Goal: Task Accomplishment & Management: Manage account settings

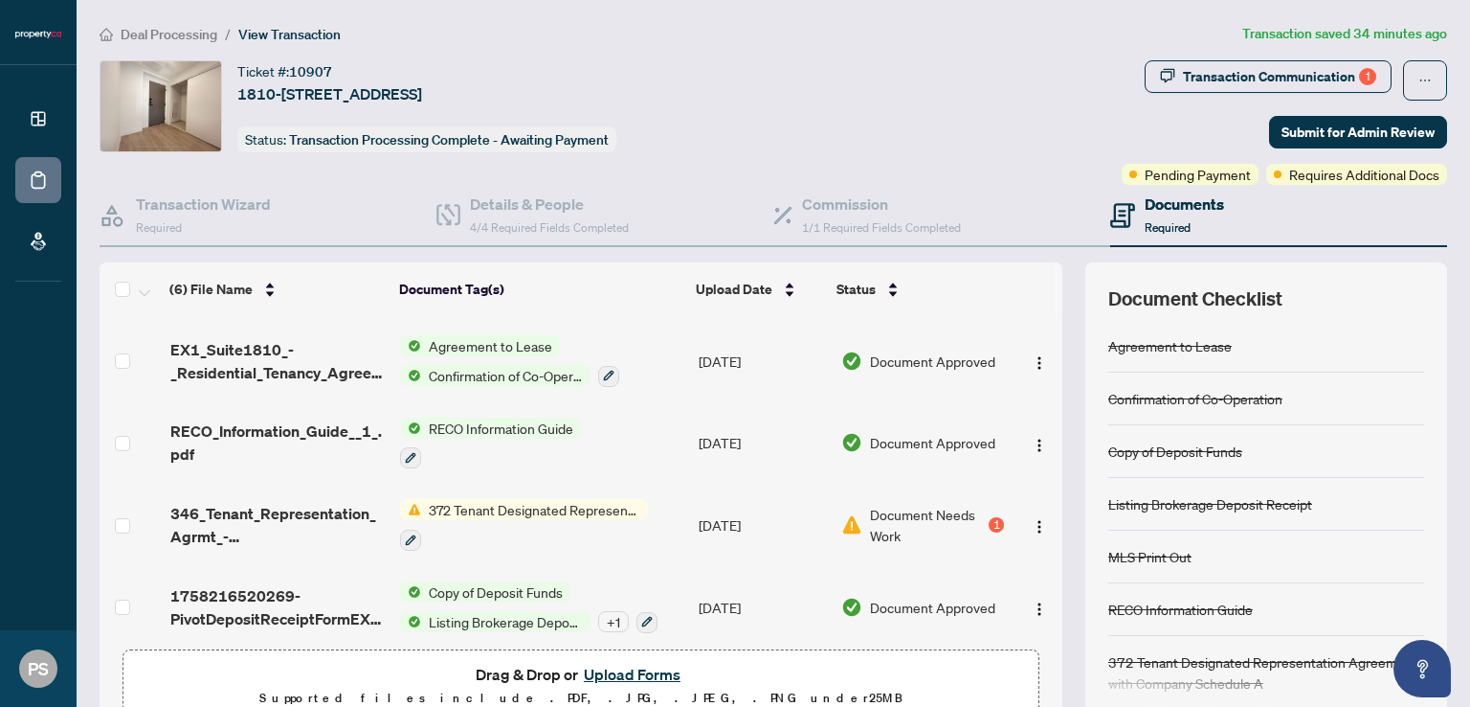
scroll to position [162, 0]
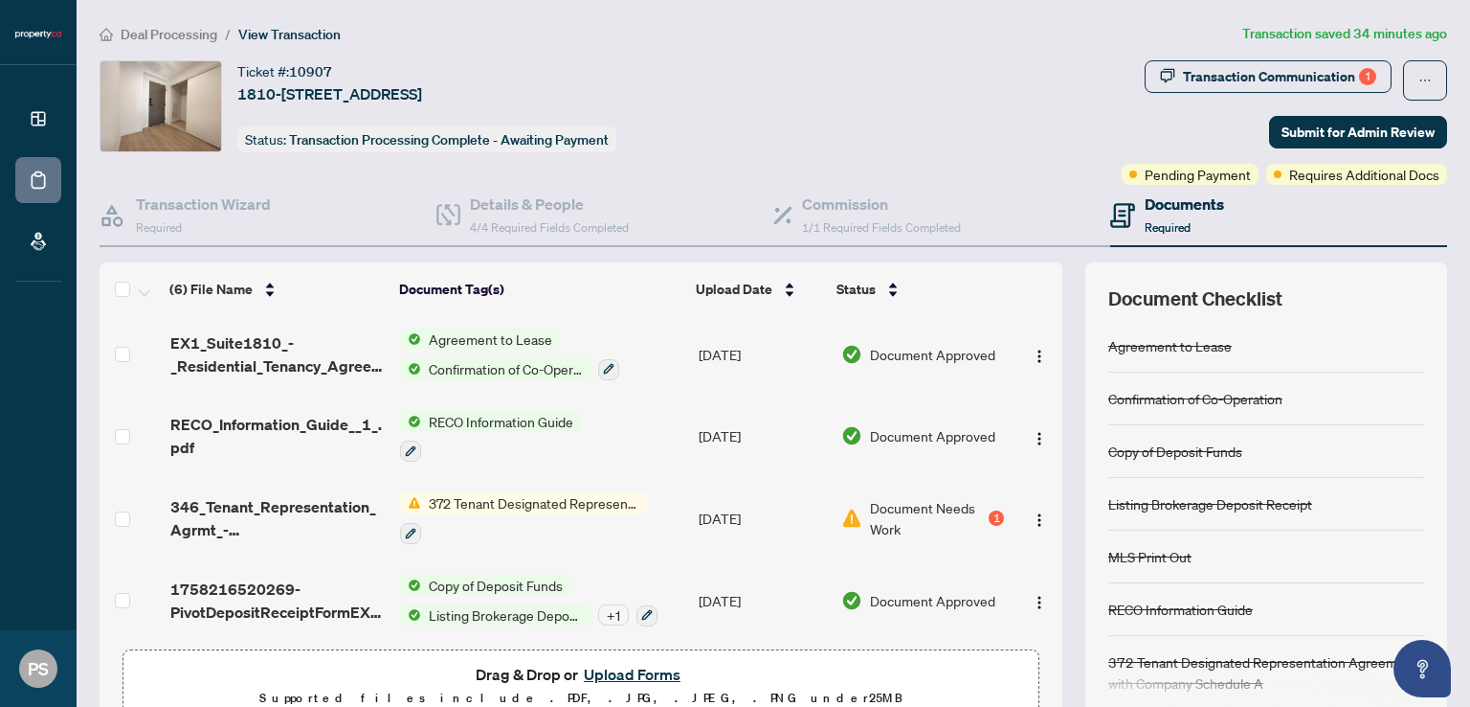
click at [954, 497] on span "Document Needs Work" at bounding box center [927, 518] width 115 height 42
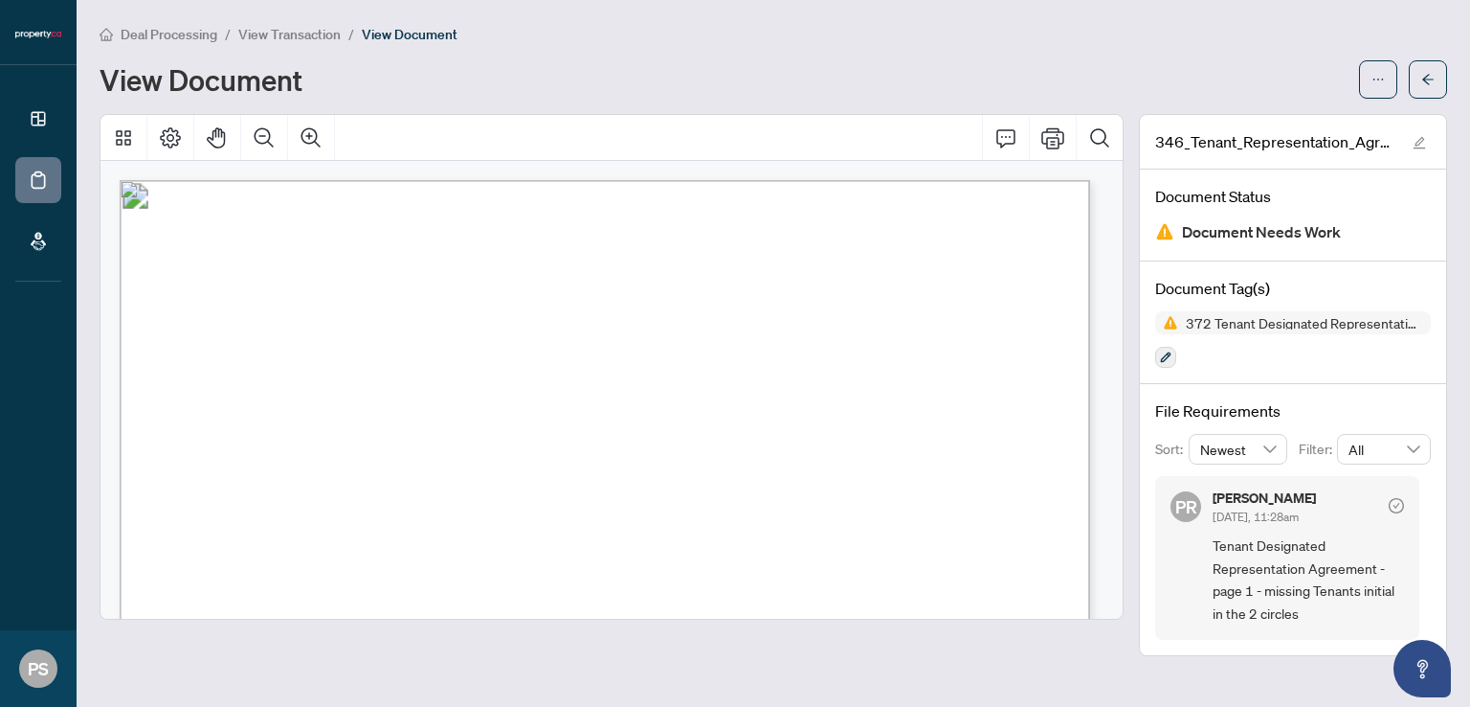
click at [1370, 85] on button "button" at bounding box center [1378, 79] width 38 height 38
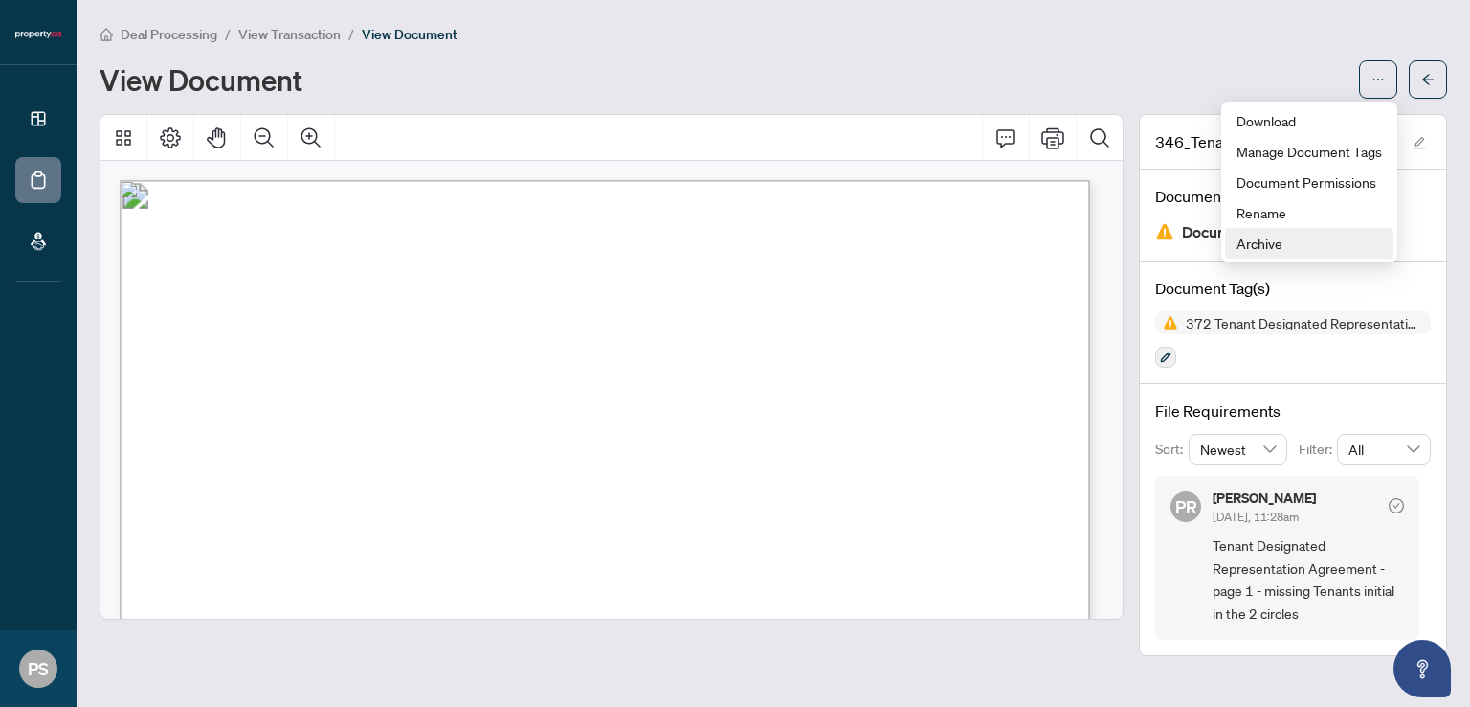
click at [1329, 241] on span "Archive" at bounding box center [1310, 243] width 146 height 21
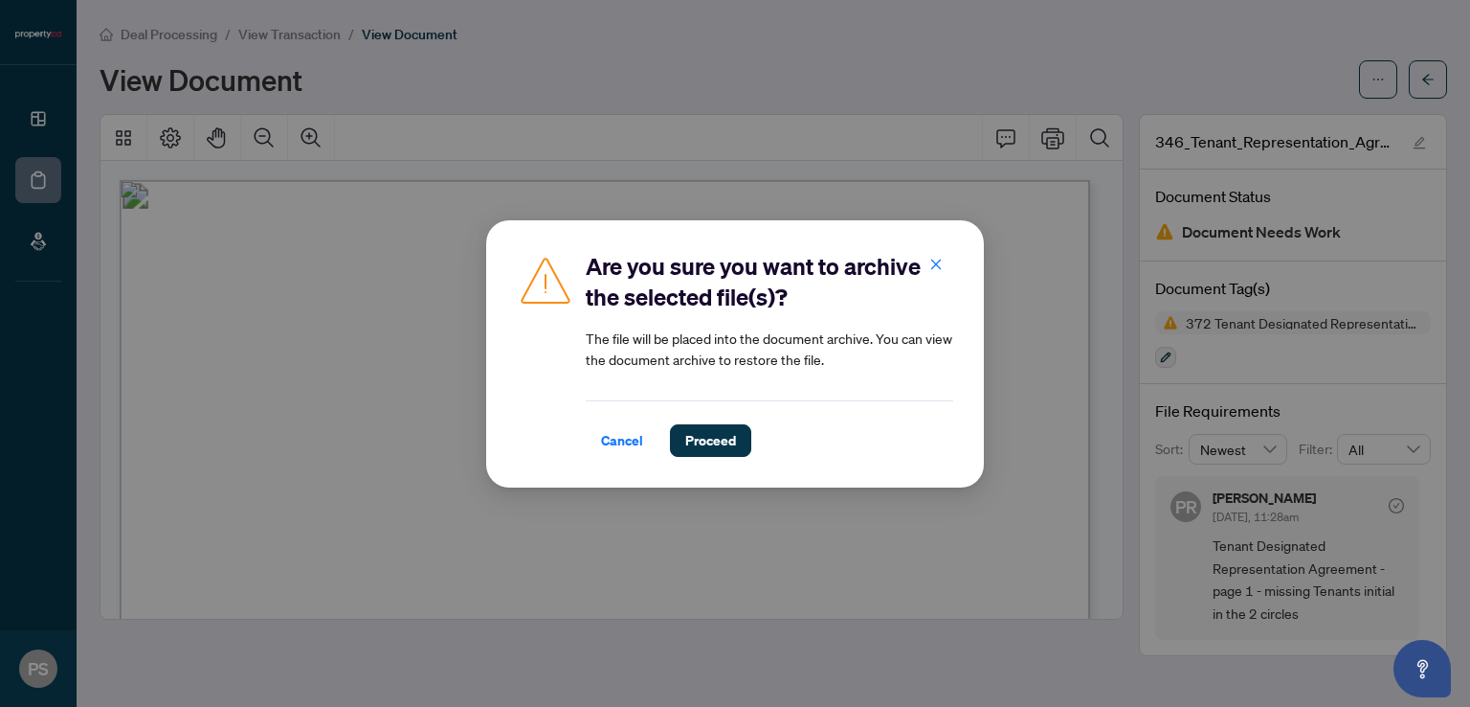
click at [718, 448] on span "Proceed" at bounding box center [710, 440] width 51 height 31
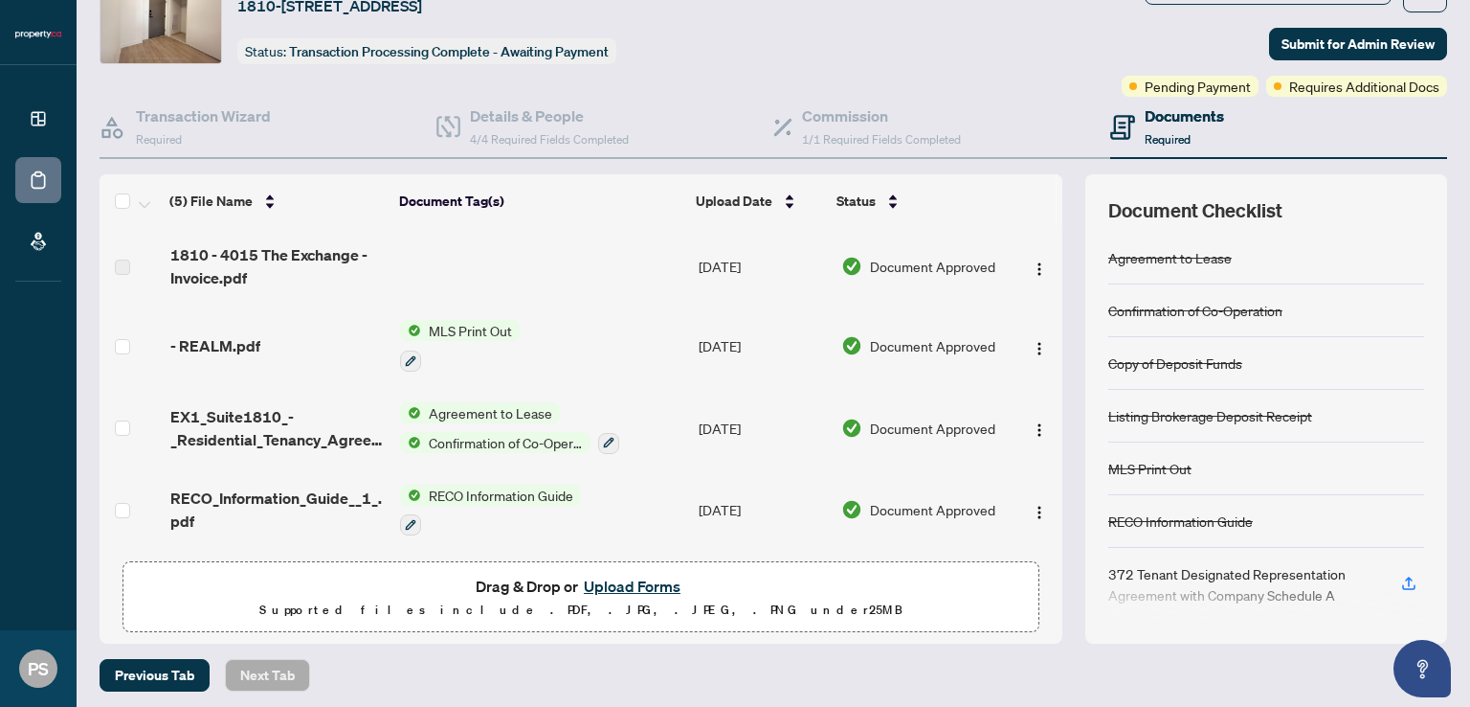
click at [612, 584] on button "Upload Forms" at bounding box center [632, 585] width 108 height 25
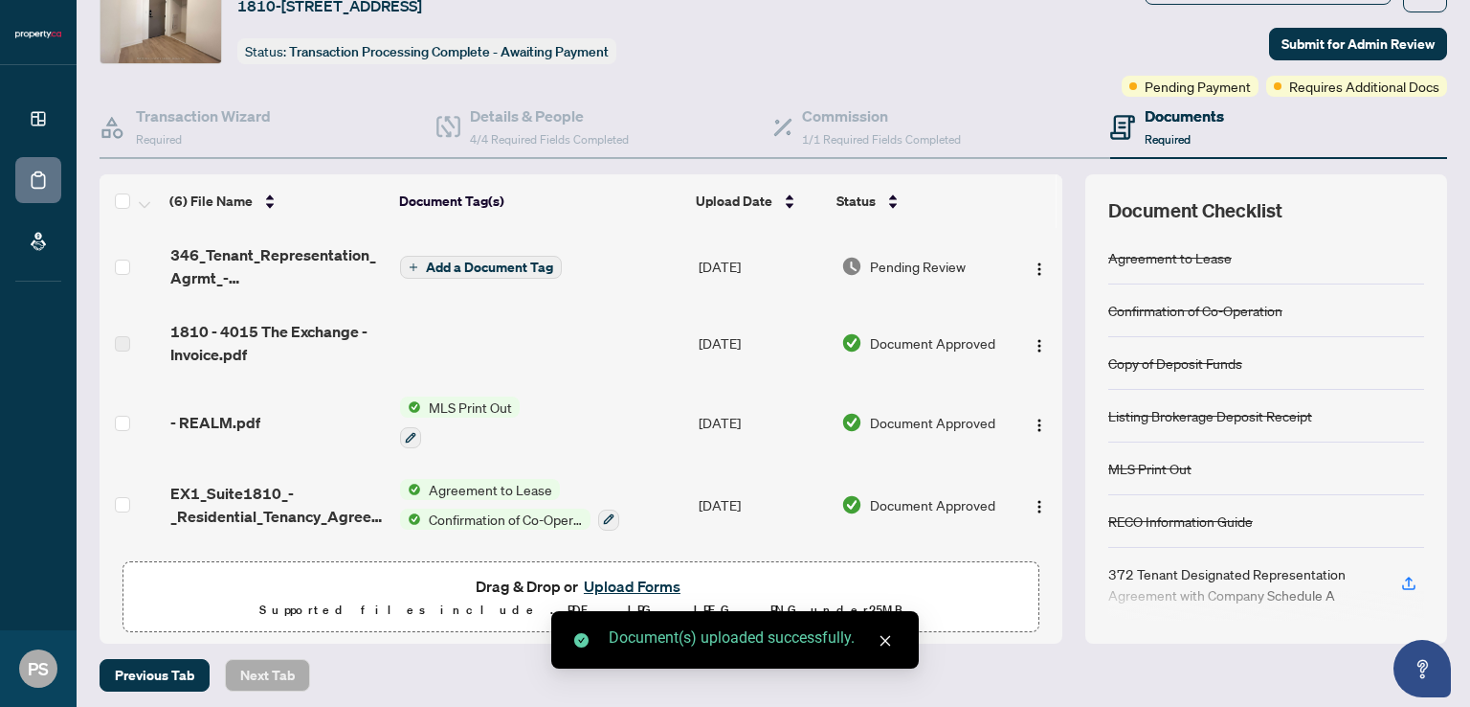
click at [548, 258] on button "Add a Document Tag" at bounding box center [481, 267] width 162 height 23
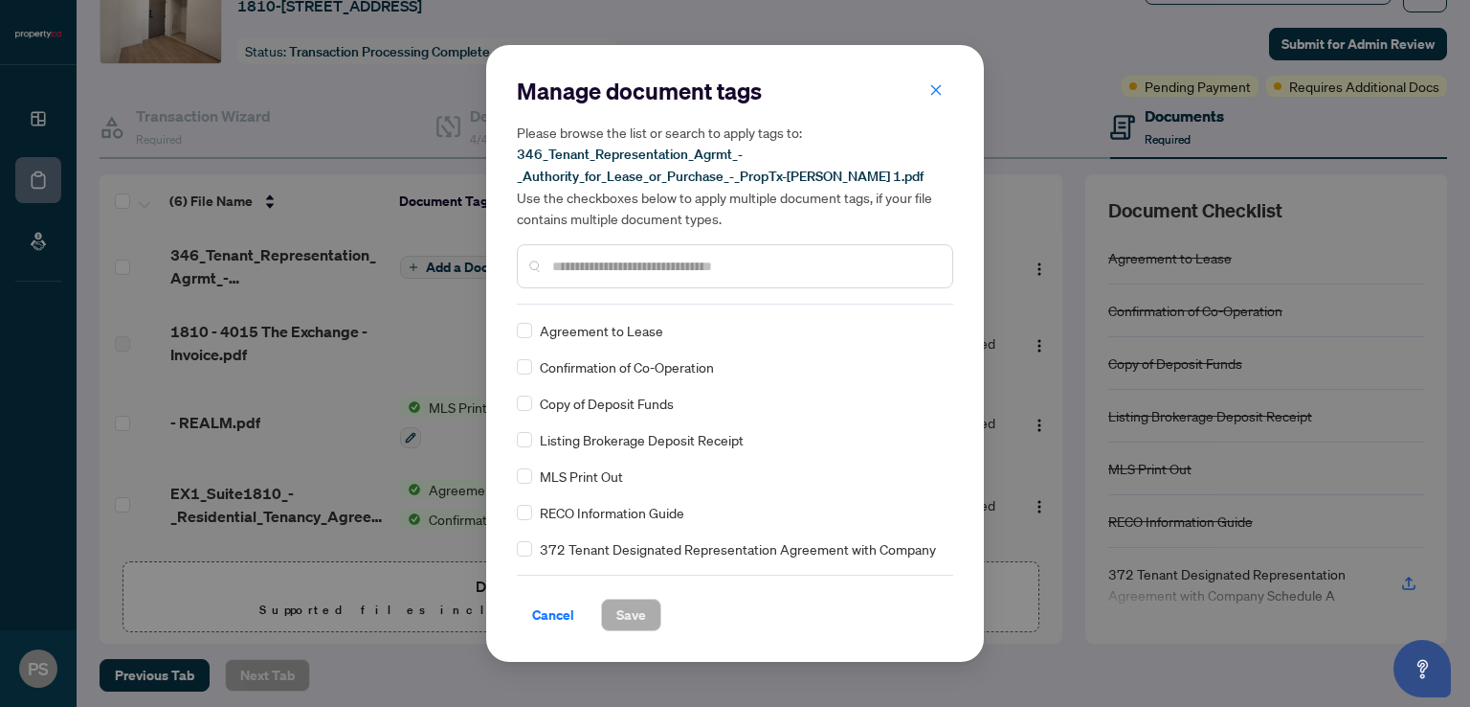
click at [651, 265] on input "text" at bounding box center [744, 266] width 385 height 21
click at [646, 556] on span "372 Tenant Designated Representation Agreement with Company Schedule A" at bounding box center [741, 559] width 402 height 42
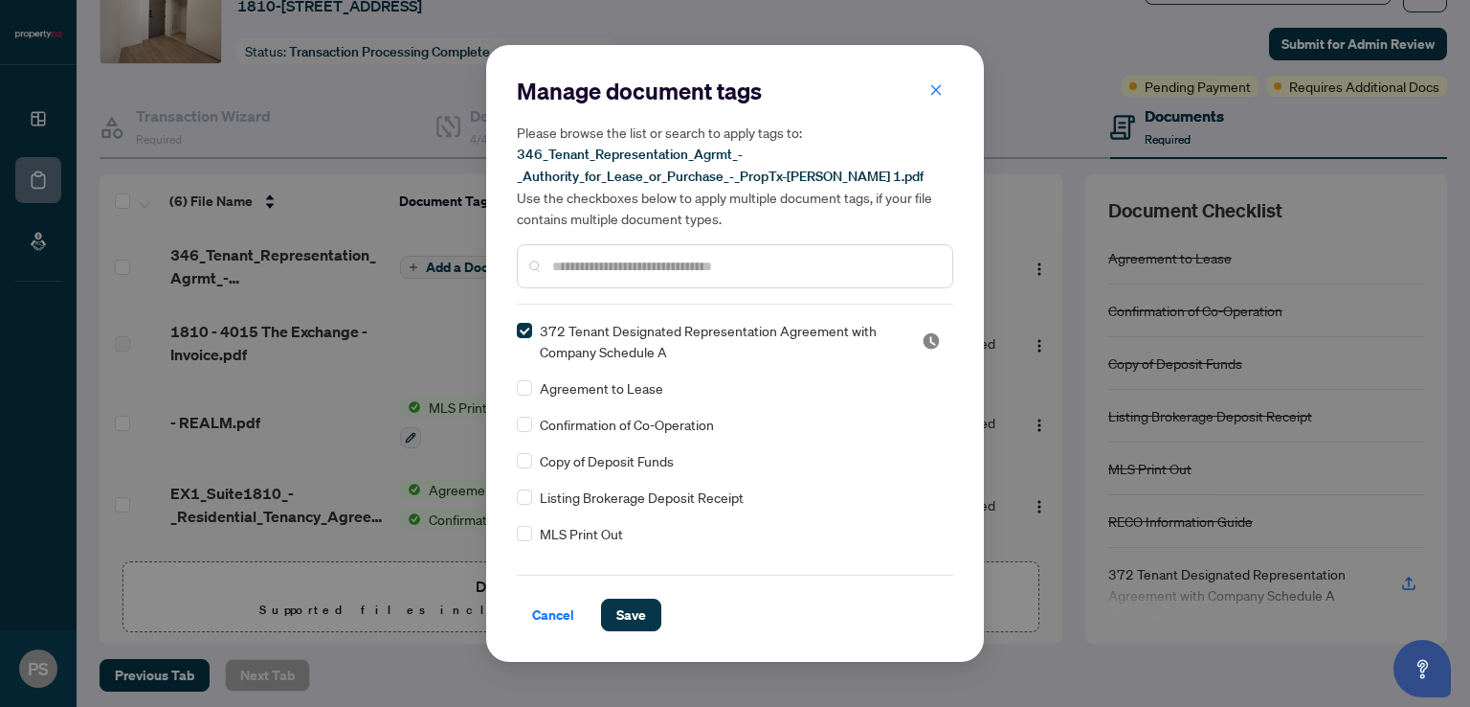
click at [634, 625] on span "Save" at bounding box center [632, 614] width 30 height 31
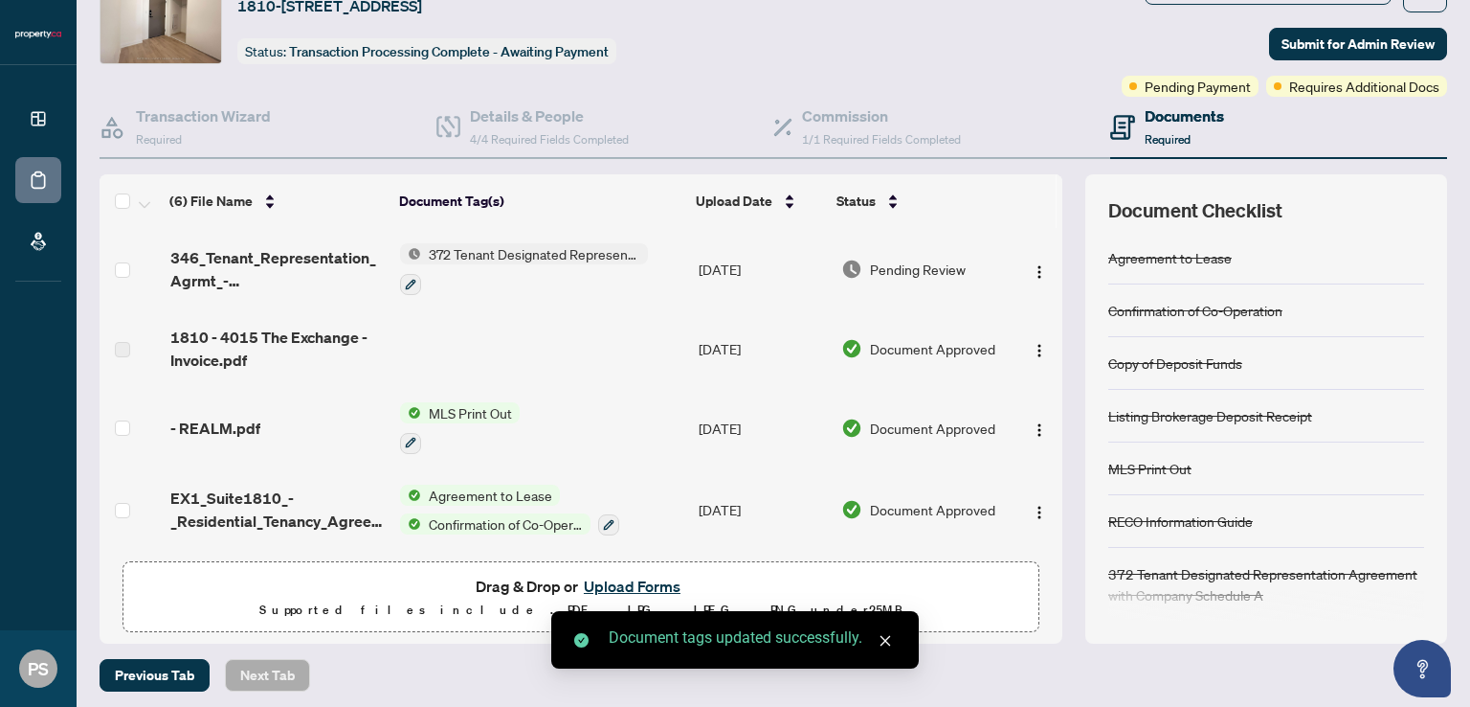
click at [1032, 264] on img "button" at bounding box center [1039, 271] width 15 height 15
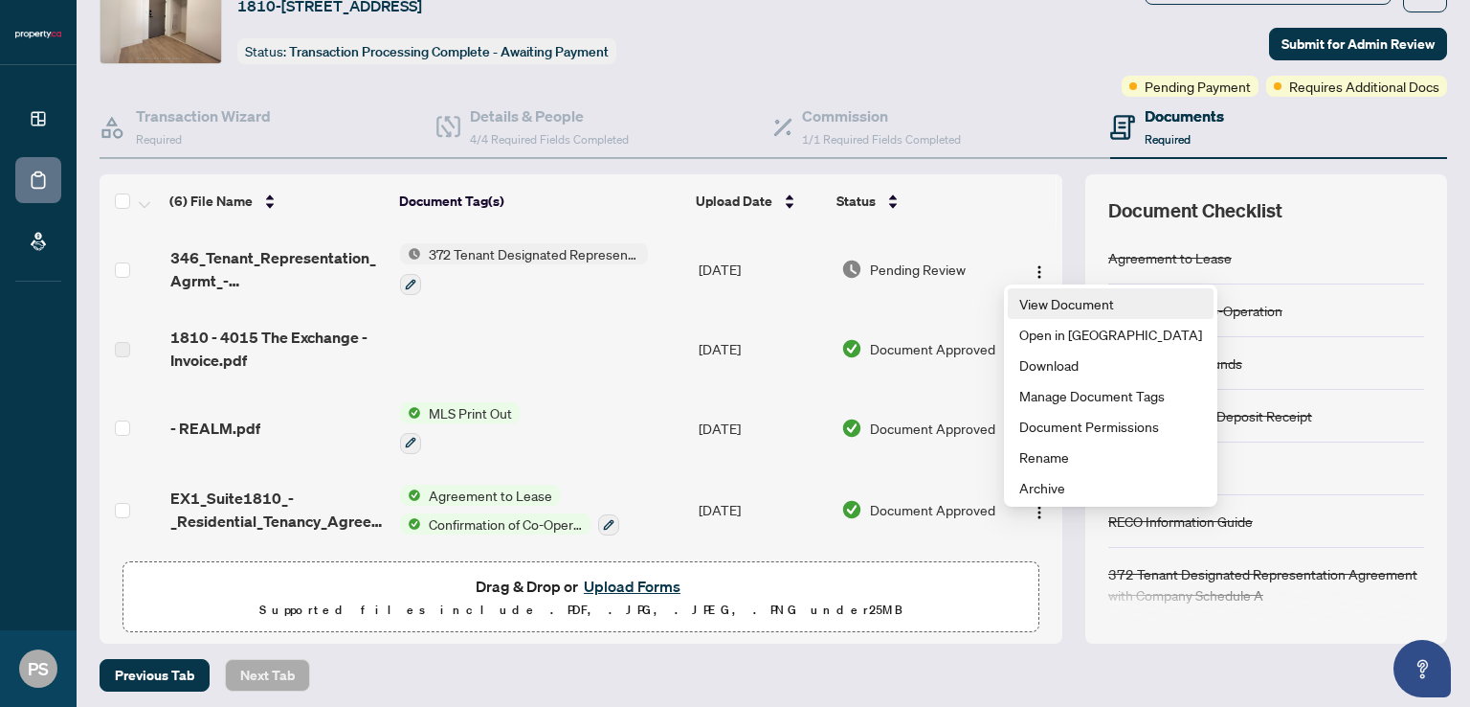
click at [1028, 299] on span "View Document" at bounding box center [1111, 303] width 183 height 21
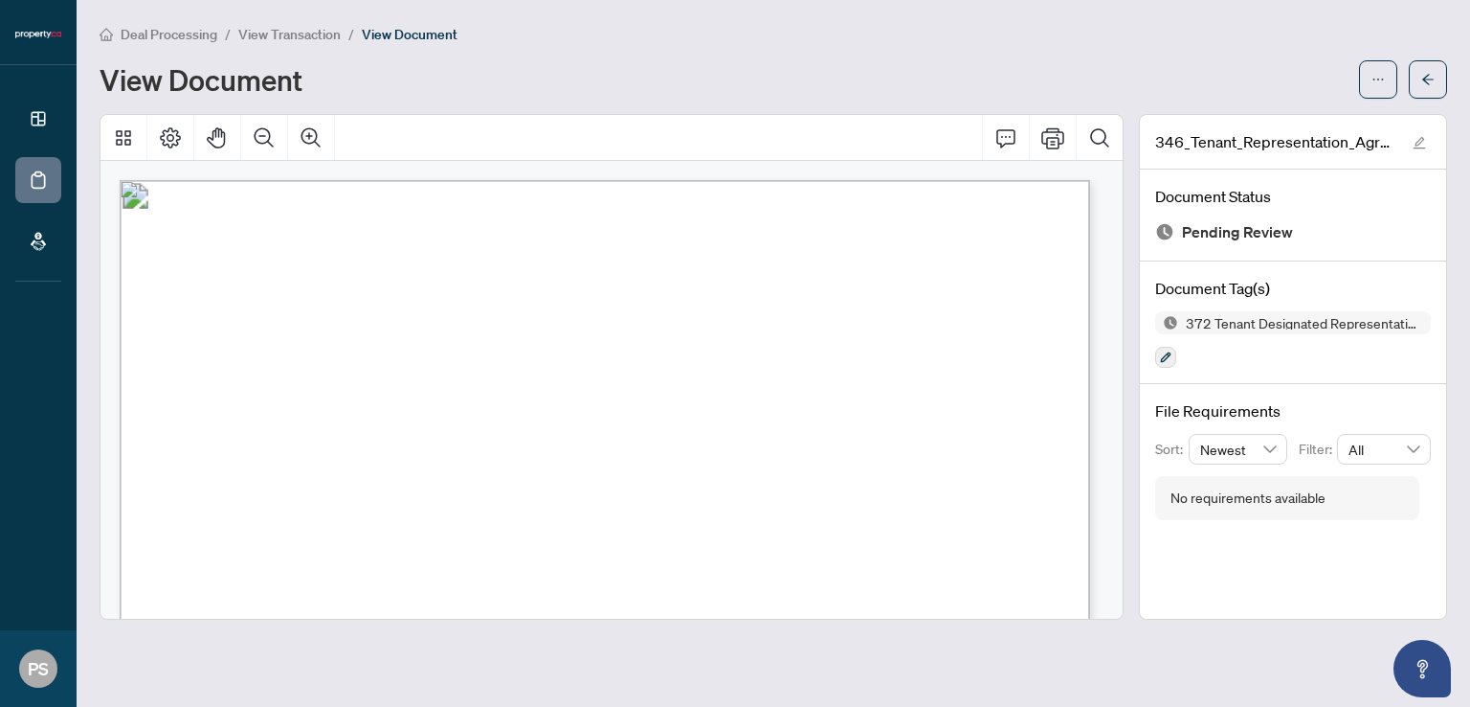
click at [1429, 82] on icon "arrow-left" at bounding box center [1428, 79] width 13 height 13
